Goal: Task Accomplishment & Management: Complete application form

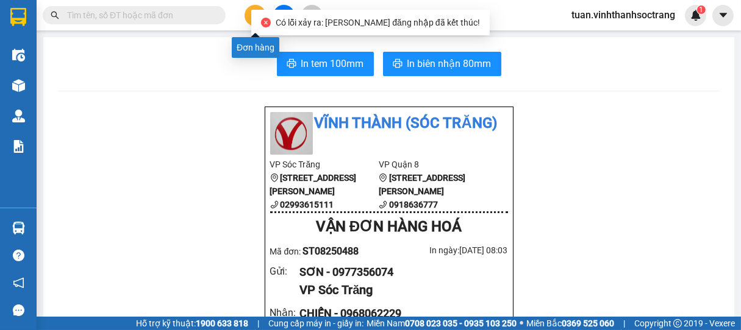
click at [249, 18] on button at bounding box center [254, 15] width 21 height 21
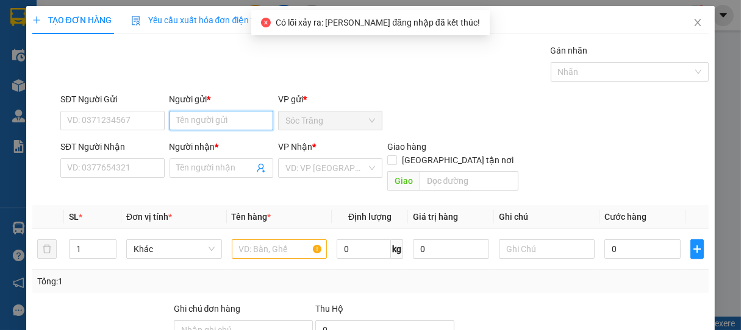
click at [212, 119] on input "Người gửi *" at bounding box center [221, 121] width 104 height 20
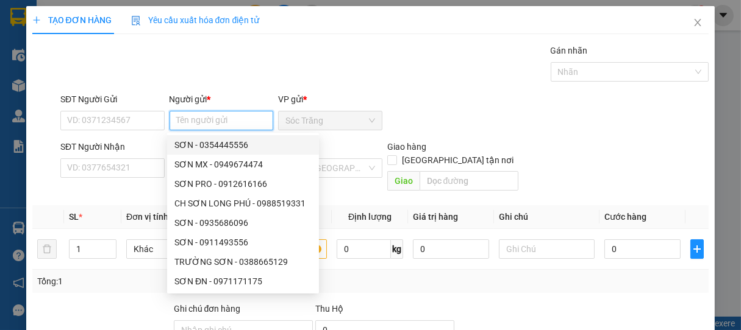
click at [185, 120] on input "Người gửi *" at bounding box center [221, 121] width 104 height 20
type input "I"
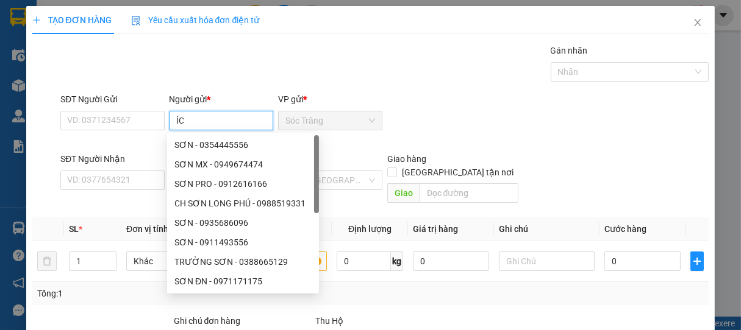
type input "Í"
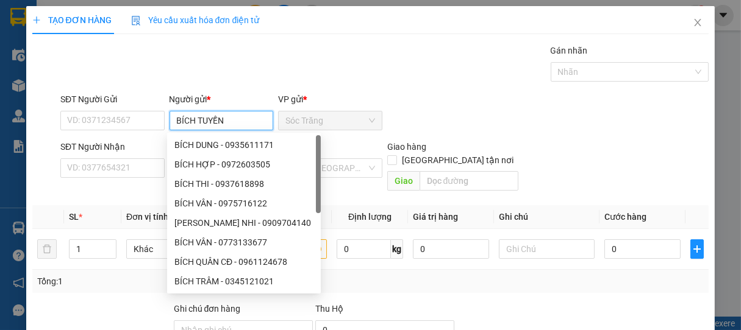
type input "BÍCH TUYỀN"
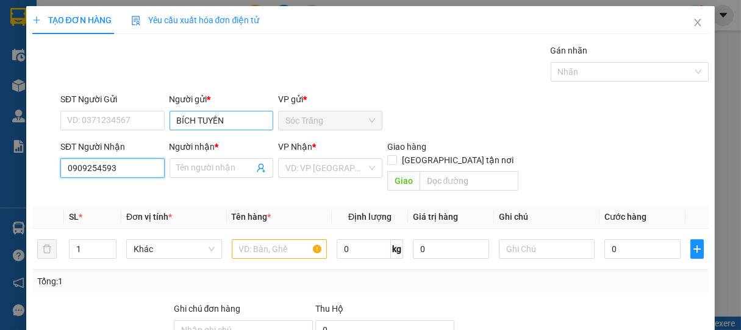
type input "0909254593"
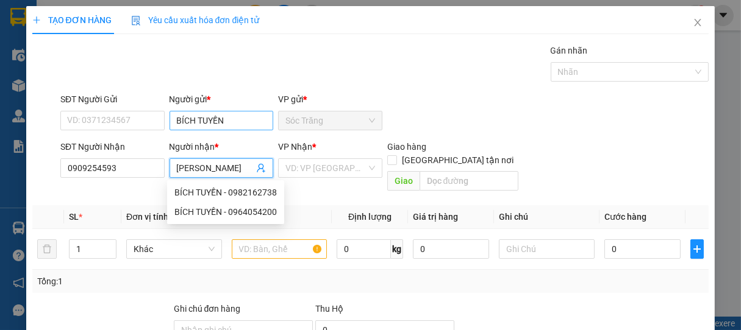
type input "[PERSON_NAME]"
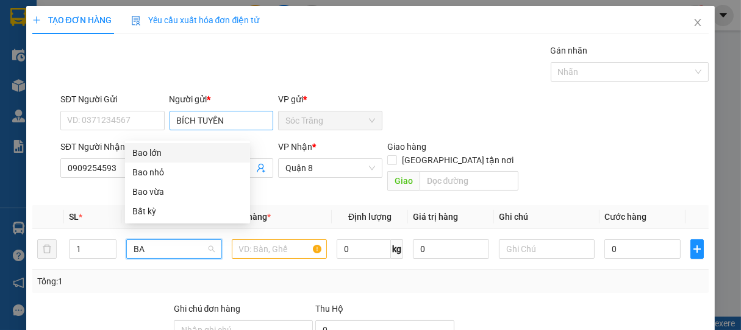
type input "BAO"
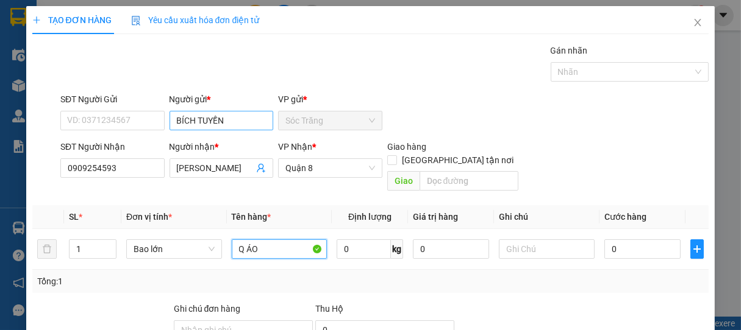
type input "Q ÁO"
type input "50"
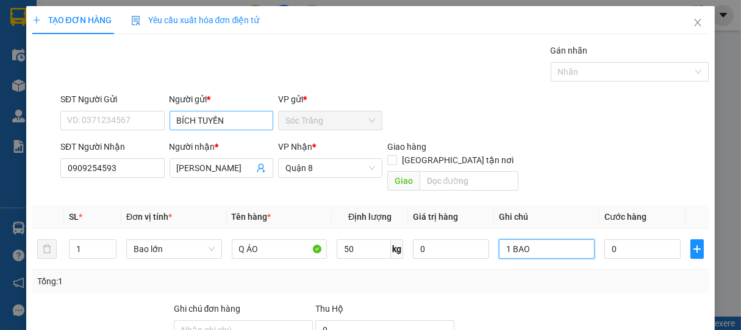
type input "1 BAO"
type input "4"
type input "40"
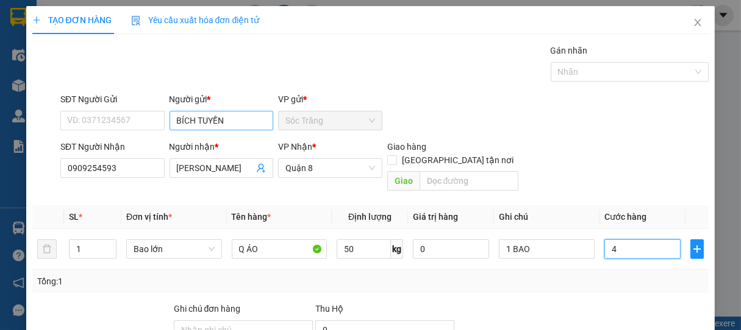
type input "40"
type input "400"
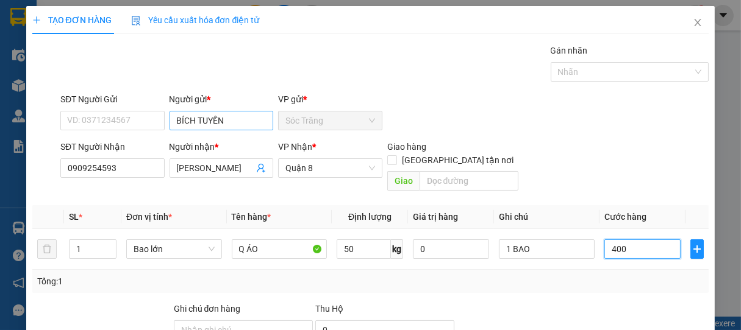
type input "4.000"
type input "40.000"
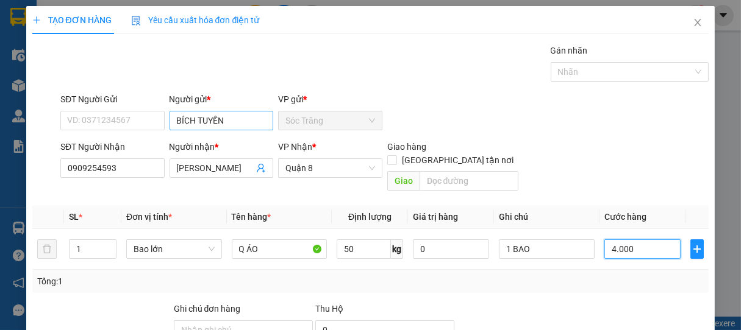
type input "40.000"
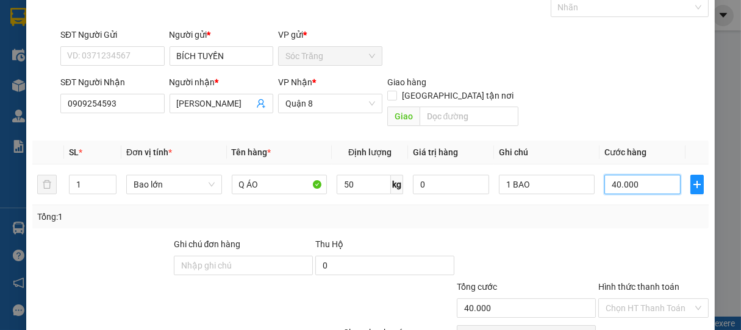
scroll to position [119, 0]
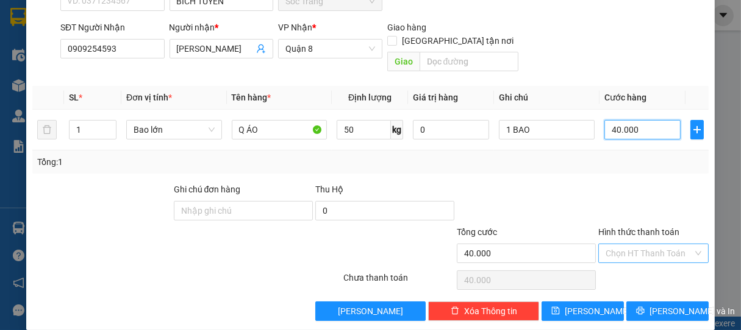
type input "40.000"
click at [658, 244] on input "Hình thức thanh toán" at bounding box center [649, 253] width 88 height 18
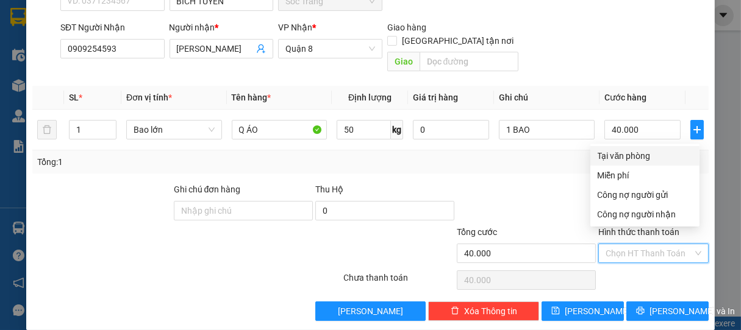
drag, startPoint x: 642, startPoint y: 156, endPoint x: 644, endPoint y: 199, distance: 43.4
click at [641, 156] on div "Tại văn phòng" at bounding box center [644, 155] width 94 height 13
type input "0"
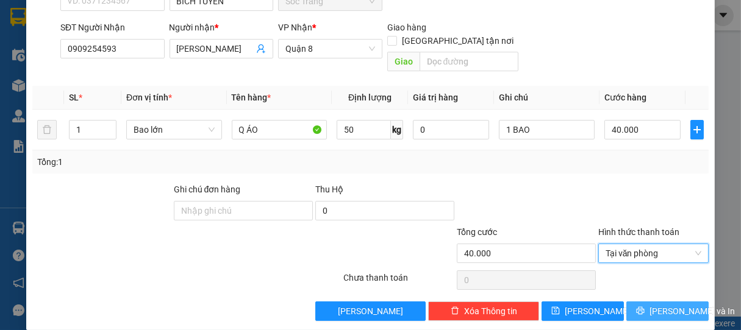
click at [658, 305] on span "[PERSON_NAME] và In" at bounding box center [691, 311] width 85 height 13
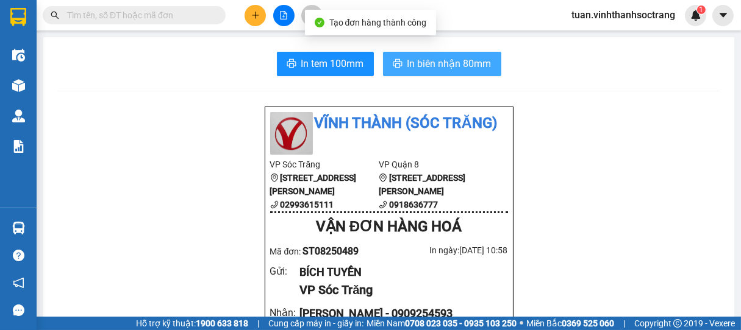
click at [443, 69] on span "In biên nhận 80mm" at bounding box center [449, 63] width 84 height 15
drag, startPoint x: 437, startPoint y: 71, endPoint x: 431, endPoint y: 74, distance: 7.1
click at [436, 70] on span "In biên nhận 80mm" at bounding box center [449, 63] width 84 height 15
